Goal: Navigation & Orientation: Find specific page/section

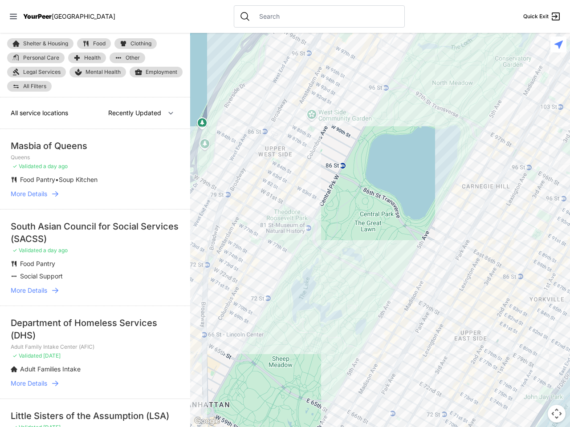
click at [13, 16] on icon at bounding box center [13, 16] width 7 height 5
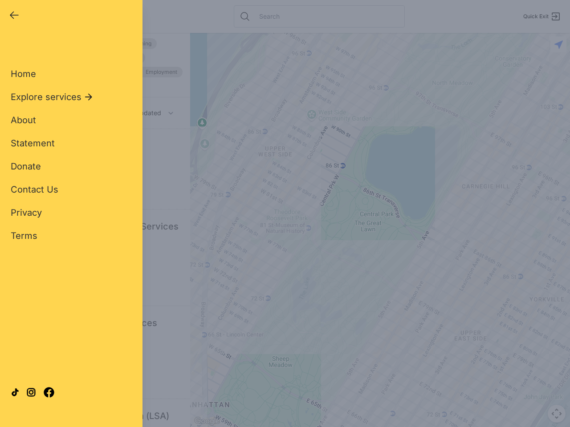
click at [380, 230] on div "Close panel YourPeer [GEOGRAPHIC_DATA] Quick Exit Single Adult Families Soup Ki…" at bounding box center [285, 213] width 570 height 427
click at [556, 414] on div "Close panel YourPeer [GEOGRAPHIC_DATA] Quick Exit Single Adult Families Soup Ki…" at bounding box center [285, 213] width 570 height 427
click at [558, 44] on div "Close panel YourPeer [GEOGRAPHIC_DATA] Quick Exit Single Adult Families Soup Ki…" at bounding box center [285, 213] width 570 height 427
